Goal: Task Accomplishment & Management: Manage account settings

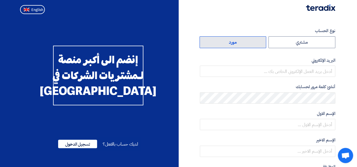
click at [241, 40] on label "مورد" at bounding box center [233, 42] width 67 height 12
click at [241, 40] on input "مورد" at bounding box center [233, 42] width 66 height 11
radio input "true"
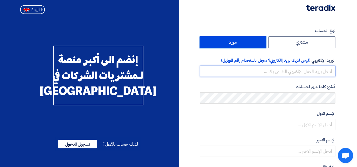
click at [321, 72] on input "email" at bounding box center [267, 71] width 135 height 11
type input "Fayrouz.bgs@gmail.com"
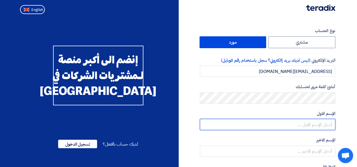
click at [323, 124] on input "text" at bounding box center [267, 124] width 135 height 11
type input "Fayrouz"
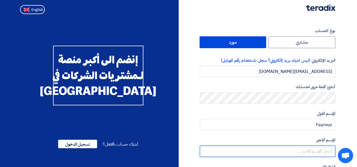
click at [312, 151] on input "text" at bounding box center [267, 151] width 135 height 11
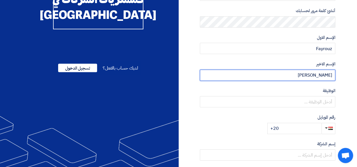
scroll to position [85, 0]
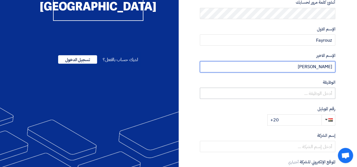
type input "[PERSON_NAME]"
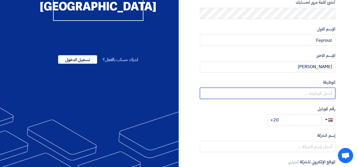
click at [318, 91] on input "text" at bounding box center [267, 93] width 135 height 11
type input "Area Sales Manager"
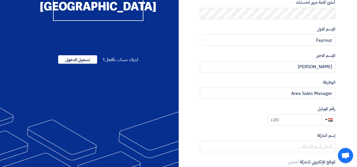
click at [292, 120] on input "+20" at bounding box center [294, 120] width 54 height 11
type input "+20 01014628664"
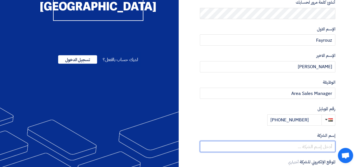
click at [307, 145] on input "text" at bounding box center [267, 146] width 135 height 11
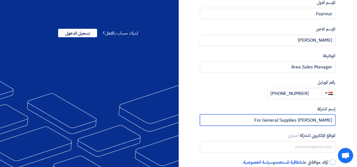
scroll to position [142, 0]
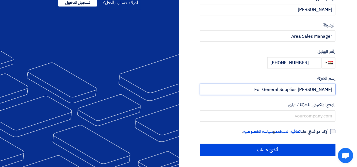
type input "Bader For General Supplies"
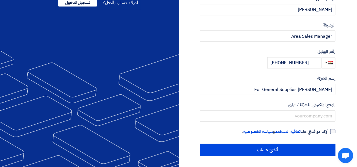
click at [333, 131] on div at bounding box center [332, 131] width 5 height 5
click at [329, 131] on input "أؤكد موافقتي على اتفاقية المستخدم و سياسة الخصوصية ." at bounding box center [260, 134] width 135 height 11
checkbox input "true"
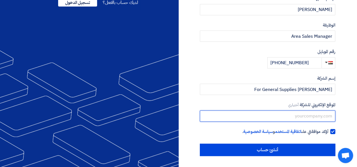
click at [309, 115] on input "text" at bounding box center [267, 116] width 135 height 11
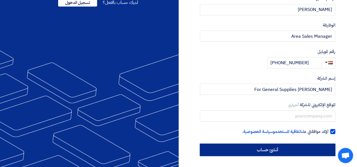
click at [279, 149] on input "أنشئ حساب" at bounding box center [267, 150] width 135 height 12
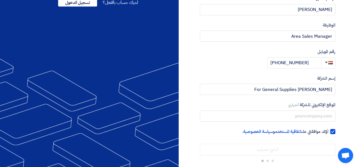
scroll to position [150, 0]
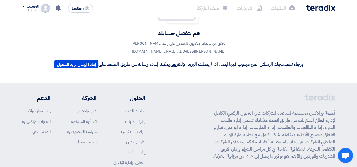
scroll to position [28, 0]
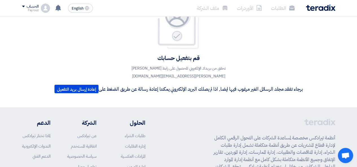
click at [279, 10] on li "الطلبات" at bounding box center [282, 7] width 33 height 13
click at [279, 8] on li "الطلبات" at bounding box center [282, 7] width 33 height 13
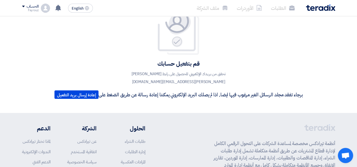
scroll to position [56, 0]
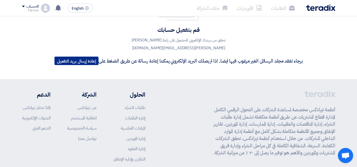
click at [72, 59] on button "إعادة إرسال بريد التفعيل" at bounding box center [76, 61] width 44 height 8
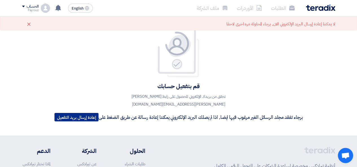
scroll to position [0, 0]
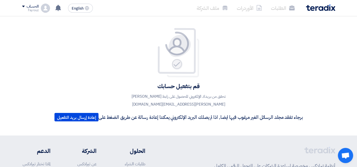
drag, startPoint x: 361, startPoint y: 0, endPoint x: 134, endPoint y: 57, distance: 233.7
click at [134, 57] on div "قم بتفعيل حسابك تحقق من بريدك الإلكتروني للحصول على رابط التفعيل fayrouz.bgs@gm…" at bounding box center [178, 76] width 257 height 97
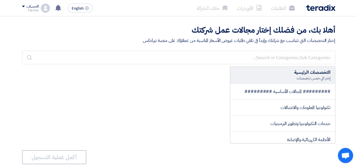
click at [167, 88] on div "التخصصات الرئيسية إختر الي خمس تخصصات ######### المجالات الأساسية ######### تكن…" at bounding box center [178, 105] width 313 height 77
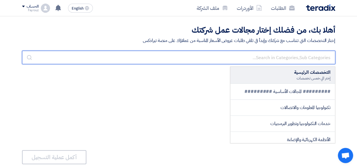
click at [286, 59] on input "text" at bounding box center [178, 58] width 313 height 14
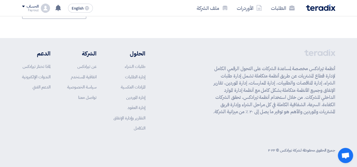
scroll to position [117, 0]
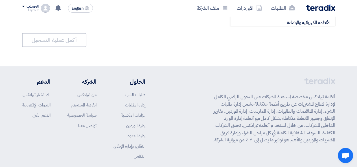
click at [32, 9] on div "Fayrouz" at bounding box center [30, 10] width 17 height 3
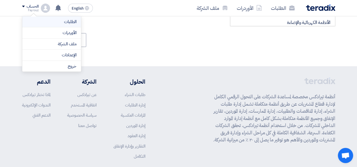
click at [61, 21] on link "الطلبات" at bounding box center [52, 22] width 50 height 6
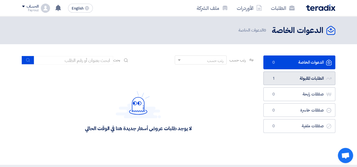
click at [292, 78] on link "الطلبات المقبولة الطلبات المقبولة 1" at bounding box center [299, 79] width 72 height 14
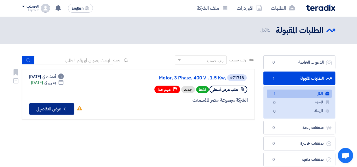
click at [56, 106] on button "Check details عرض التفاصيل" at bounding box center [51, 109] width 45 height 11
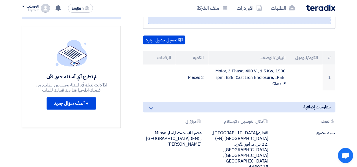
scroll to position [141, 0]
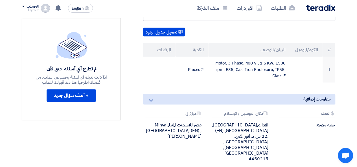
click at [151, 104] on icon at bounding box center [151, 100] width 7 height 7
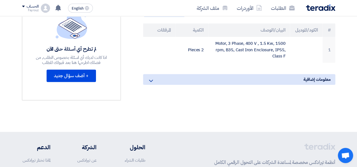
scroll to position [169, 0]
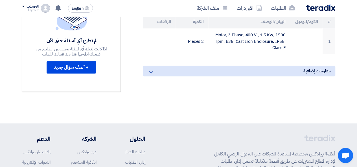
click at [151, 76] on icon at bounding box center [151, 72] width 7 height 7
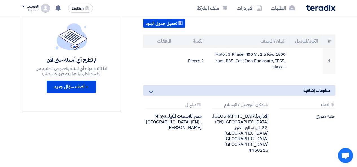
scroll to position [141, 0]
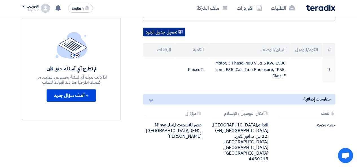
click at [178, 37] on button "تحميل جدول البنود" at bounding box center [164, 32] width 42 height 9
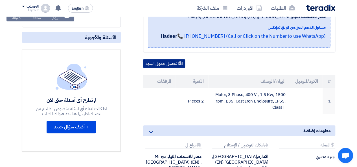
scroll to position [0, 0]
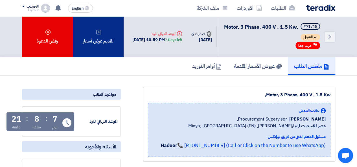
click at [98, 44] on div "تقديم عرض أسعار" at bounding box center [98, 36] width 51 height 41
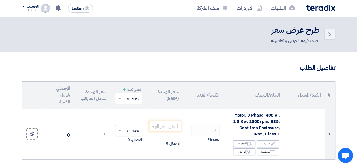
click at [29, 9] on div "Fayrouz" at bounding box center [30, 10] width 17 height 3
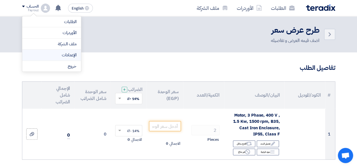
click at [65, 53] on link "الإعدادات" at bounding box center [52, 55] width 50 height 6
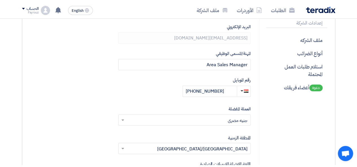
scroll to position [141, 0]
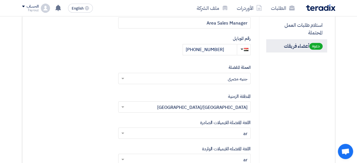
click at [316, 44] on span "دعوة" at bounding box center [315, 46] width 13 height 7
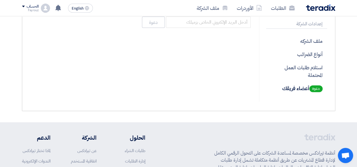
scroll to position [98, 0]
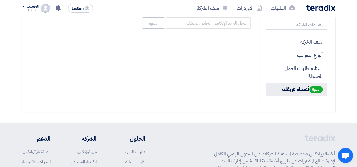
click at [316, 86] on span "دعوة" at bounding box center [315, 89] width 13 height 7
click at [291, 88] on p "دعوة أعضاء فريقك" at bounding box center [296, 89] width 61 height 13
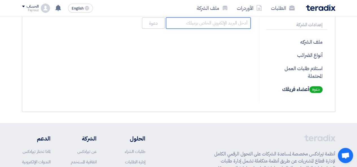
click at [235, 22] on input "البريد الإلكتروني" at bounding box center [208, 23] width 85 height 11
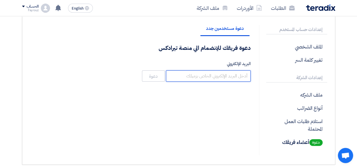
scroll to position [41, 0]
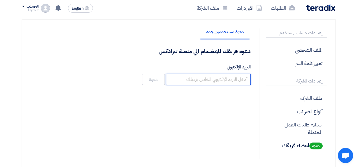
paste input "[PERSON_NAME][DOMAIN_NAME][EMAIL_ADDRESS][DOMAIN_NAME]"
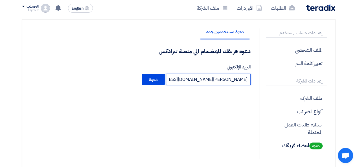
type input "[PERSON_NAME][DOMAIN_NAME][EMAIL_ADDRESS][DOMAIN_NAME]"
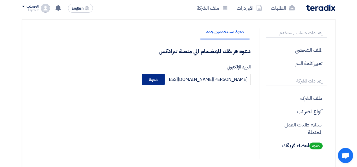
click at [158, 80] on button "دعوة" at bounding box center [153, 79] width 23 height 11
